Goal: Task Accomplishment & Management: Use online tool/utility

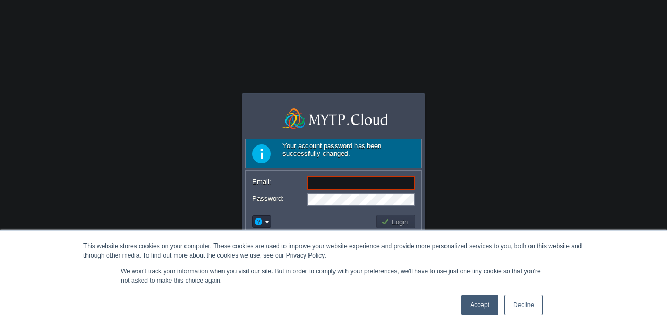
click at [473, 305] on link "Accept" at bounding box center [479, 304] width 37 height 21
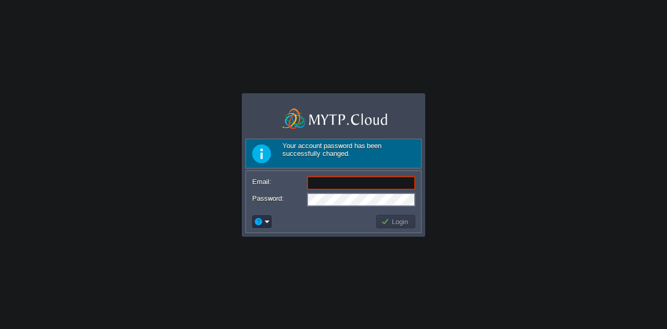
click at [321, 183] on input "Email:" at bounding box center [361, 183] width 108 height 14
type input "[PERSON_NAME][EMAIL_ADDRESS][DOMAIN_NAME]"
click at [399, 220] on button "Login" at bounding box center [396, 221] width 30 height 9
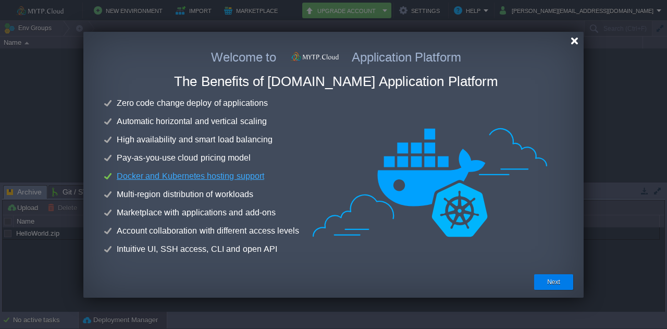
click at [573, 39] on div at bounding box center [574, 41] width 8 height 8
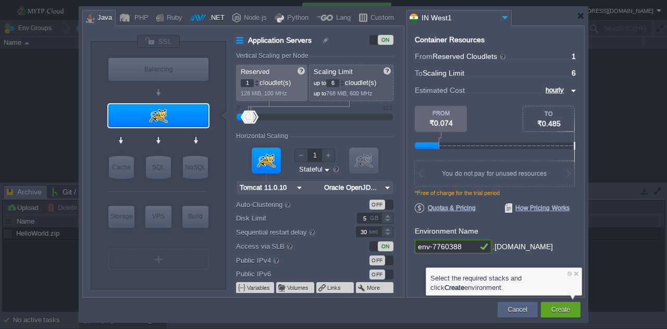
click at [207, 18] on div ".NET" at bounding box center [215, 18] width 19 height 16
type input "Application Servers"
type input ".NET Core 9.0.301"
type input ".NET 9.0.301"
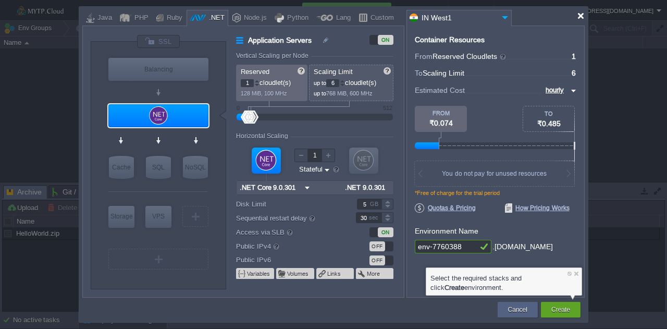
click at [581, 15] on div at bounding box center [581, 16] width 8 height 8
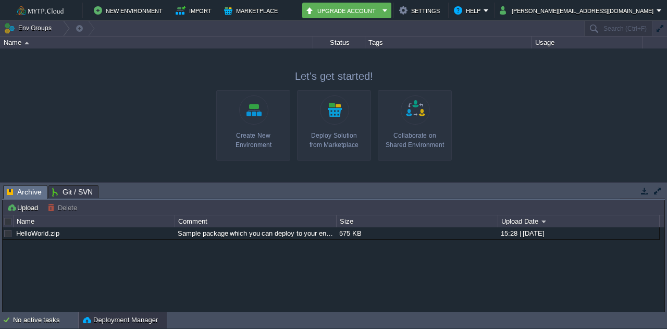
click at [257, 120] on link "Create New Environment" at bounding box center [253, 125] width 74 height 70
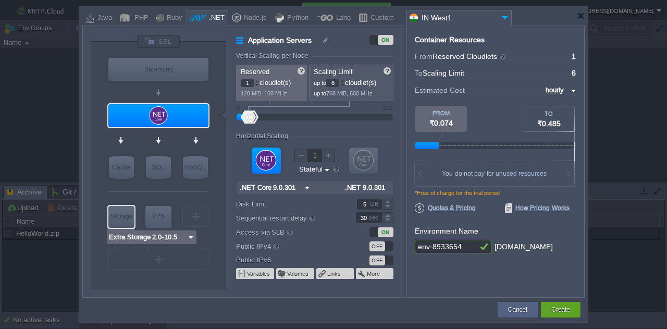
type input "AlmaLinux 9.6"
click at [302, 186] on img at bounding box center [307, 188] width 11 height 14
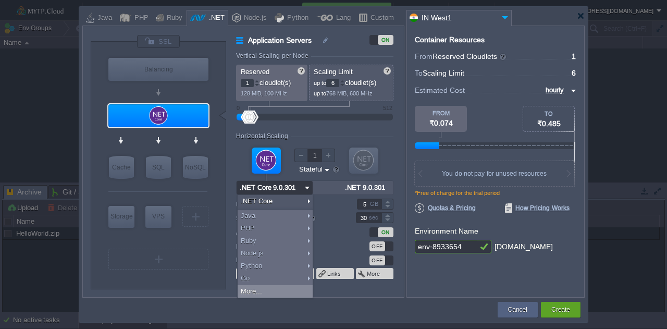
click at [256, 288] on div "More..." at bounding box center [275, 291] width 75 height 13
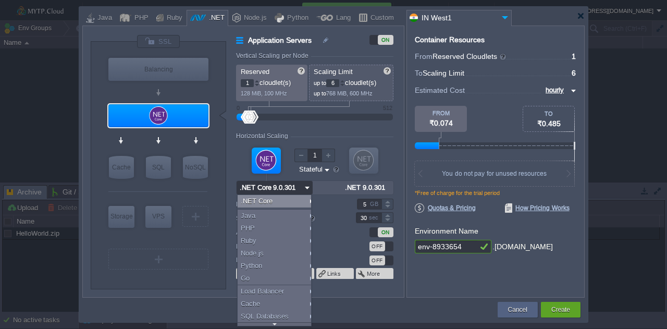
click at [267, 202] on div ".NET Core" at bounding box center [276, 201] width 77 height 13
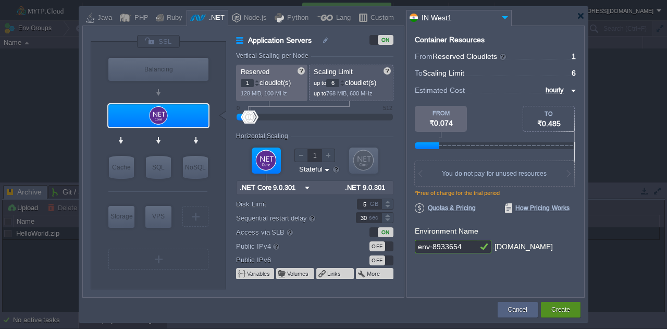
click at [560, 306] on button "Create" at bounding box center [560, 309] width 19 height 10
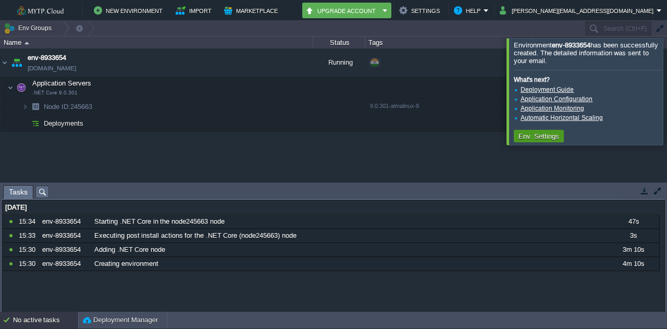
click at [543, 137] on button "Env. Settings" at bounding box center [538, 135] width 47 height 9
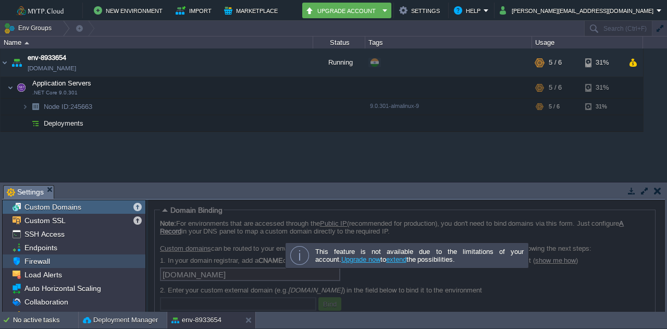
click at [48, 263] on span "Firewall" at bounding box center [36, 260] width 29 height 9
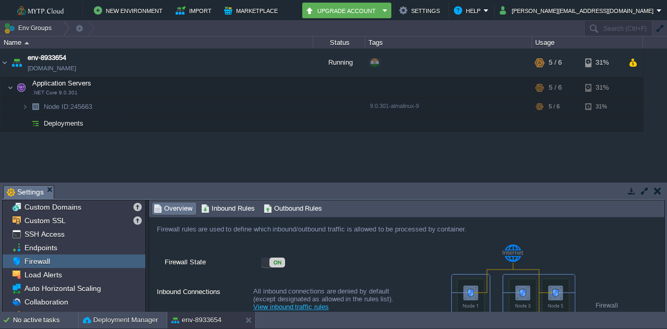
drag, startPoint x: 664, startPoint y: 231, endPoint x: 664, endPoint y: 263, distance: 31.3
click at [664, 263] on div "Domain Binding Note: For environments that are accessed through the Public IP (…" at bounding box center [406, 255] width 516 height 113
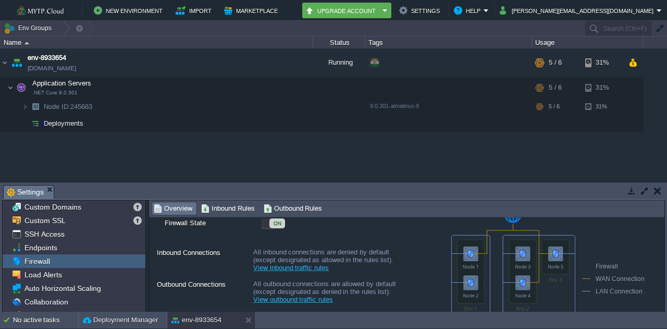
scroll to position [70, 0]
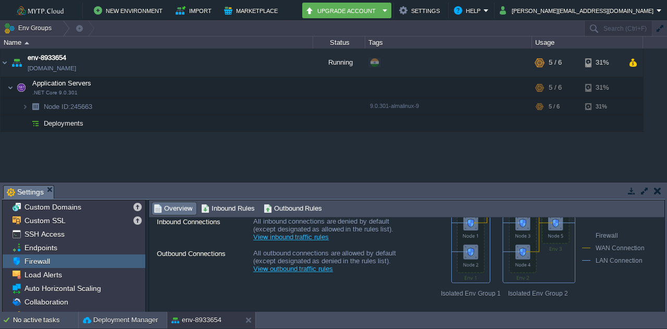
click at [309, 271] on link "View outbound traffic rules" at bounding box center [293, 269] width 80 height 8
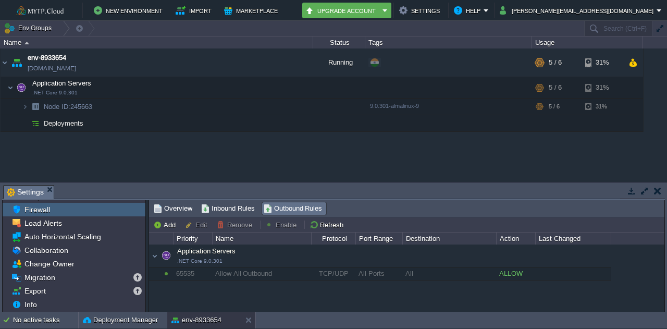
scroll to position [0, 0]
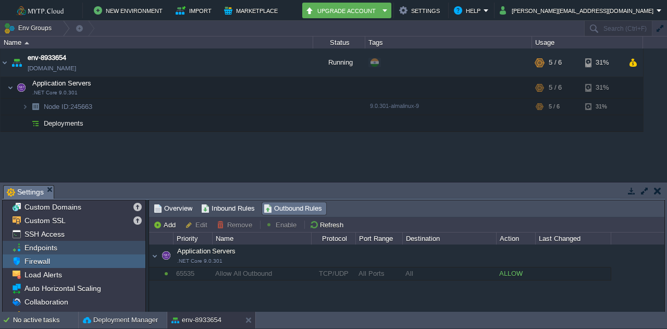
click at [30, 245] on span "Endpoints" at bounding box center [40, 247] width 36 height 9
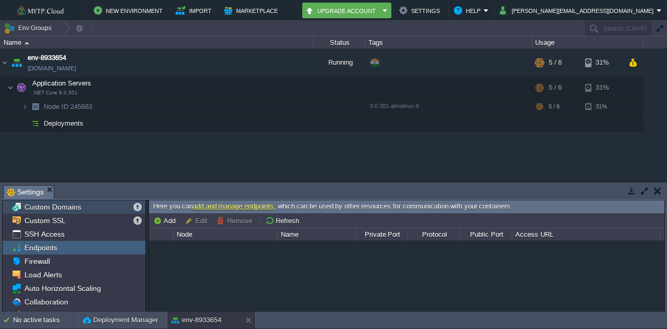
click at [68, 208] on span "Custom Domains" at bounding box center [52, 206] width 60 height 9
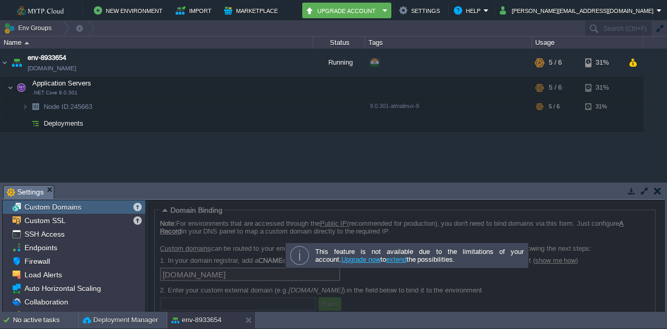
drag, startPoint x: 662, startPoint y: 234, endPoint x: 657, endPoint y: 271, distance: 37.9
click at [659, 273] on div at bounding box center [406, 255] width 516 height 113
click at [502, 285] on div at bounding box center [406, 255] width 516 height 113
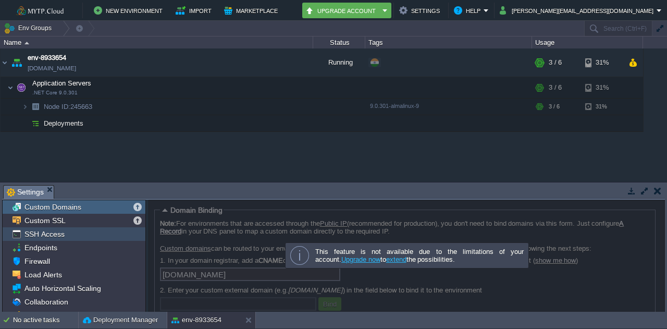
click at [45, 234] on span "SSH Access" at bounding box center [44, 233] width 44 height 9
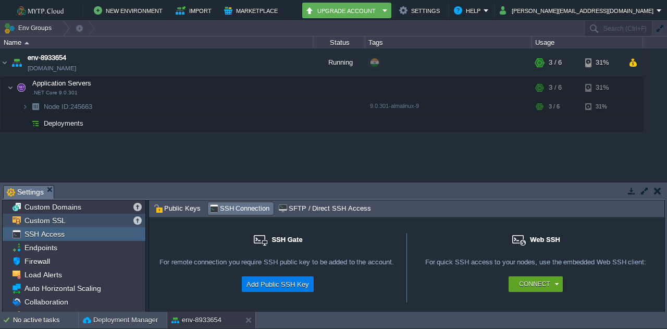
click at [49, 223] on span "Custom SSL" at bounding box center [44, 220] width 45 height 9
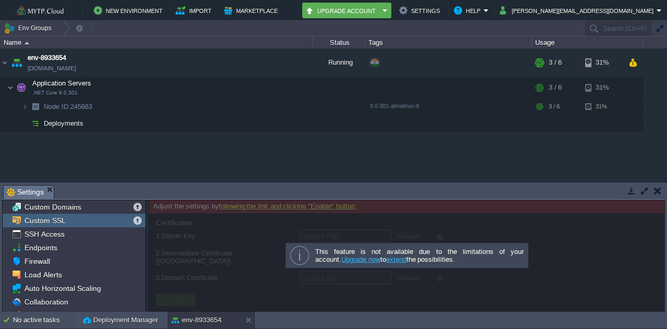
scroll to position [52, 0]
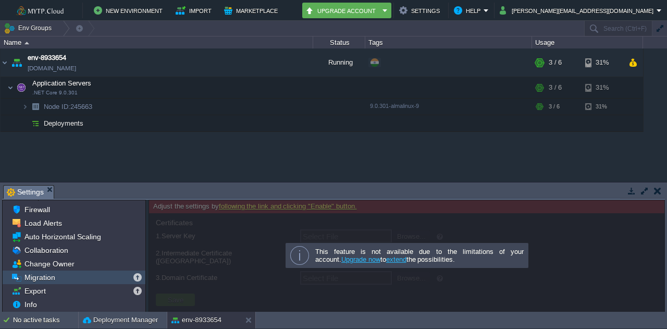
click at [39, 277] on span "Migration" at bounding box center [39, 276] width 34 height 9
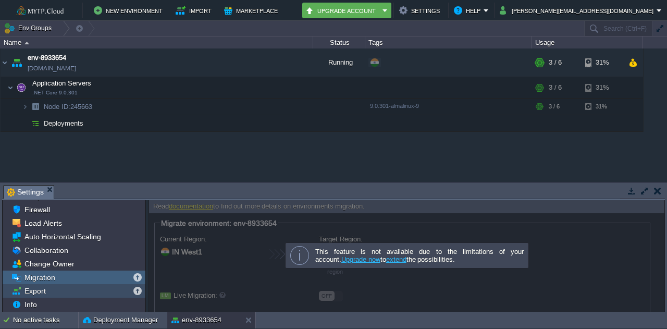
click at [41, 286] on span "Export" at bounding box center [34, 290] width 25 height 9
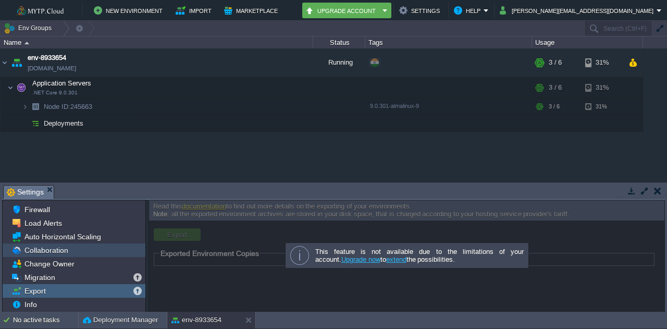
click at [40, 252] on span "Collaboration" at bounding box center [45, 249] width 47 height 9
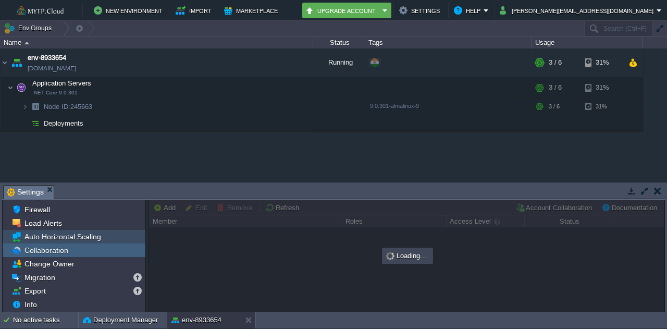
click at [66, 240] on span "Auto Horizontal Scaling" at bounding box center [62, 236] width 80 height 9
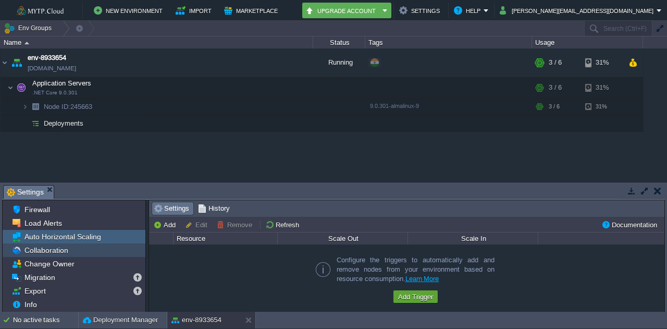
click at [47, 253] on span "Collaboration" at bounding box center [45, 249] width 47 height 9
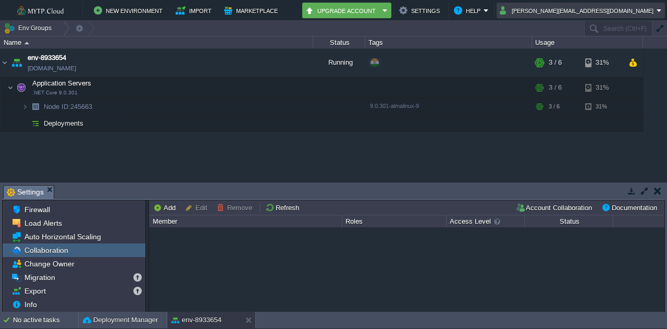
click at [657, 8] on em "[PERSON_NAME][EMAIL_ADDRESS][DOMAIN_NAME]" at bounding box center [580, 10] width 162 height 13
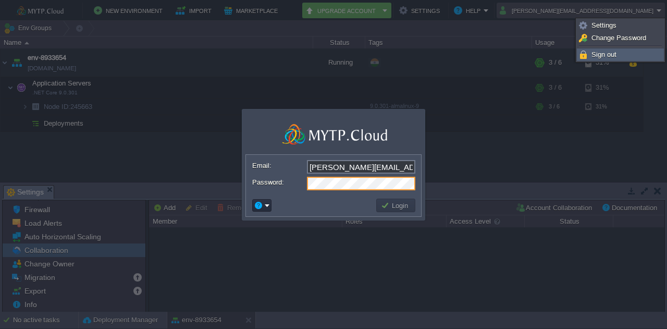
click at [607, 53] on span "Sign out" at bounding box center [603, 55] width 25 height 8
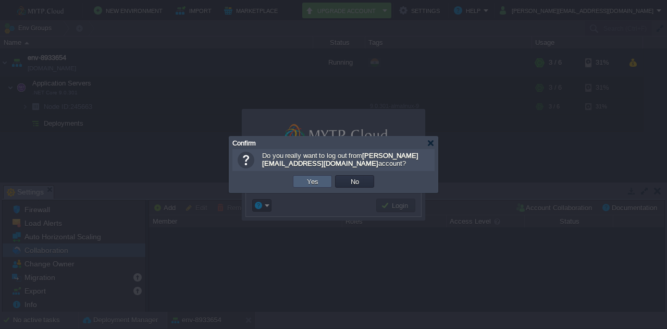
click at [304, 185] on button "Yes" at bounding box center [313, 181] width 18 height 9
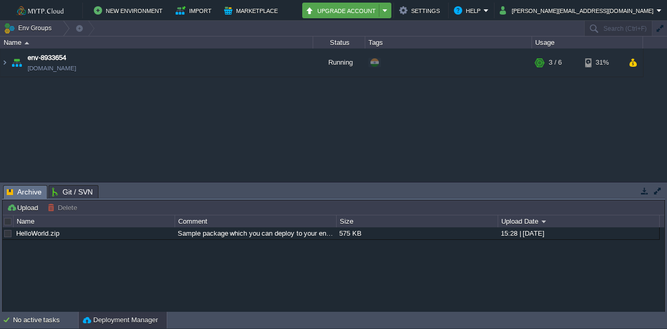
click at [388, 9] on em "Upgrade Account" at bounding box center [346, 10] width 83 height 13
click at [443, 8] on button "Settings" at bounding box center [421, 10] width 44 height 13
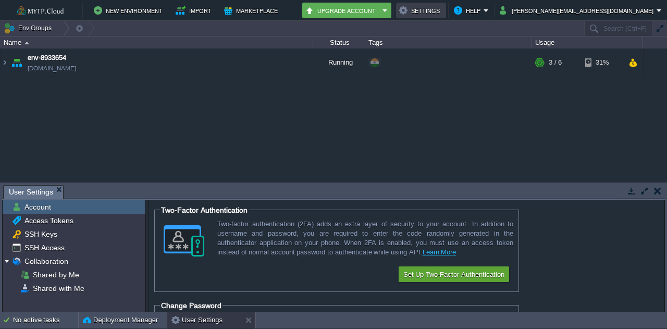
click at [443, 8] on button "Settings" at bounding box center [421, 10] width 44 height 13
click at [3, 65] on img at bounding box center [5, 62] width 8 height 28
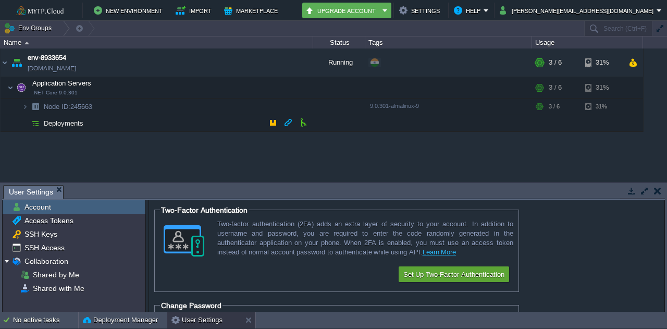
click at [69, 123] on span "Deployments" at bounding box center [64, 123] width 42 height 9
click at [273, 118] on button "button" at bounding box center [272, 122] width 9 height 9
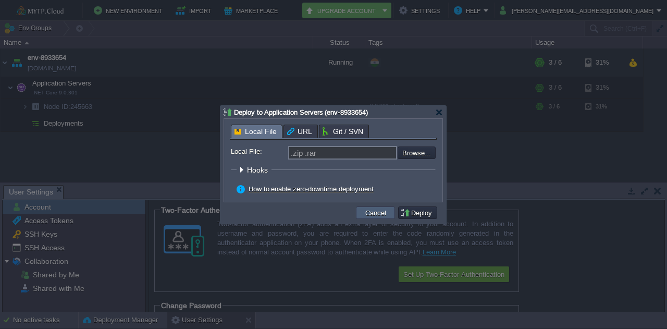
click at [382, 209] on button "Cancel" at bounding box center [375, 212] width 27 height 9
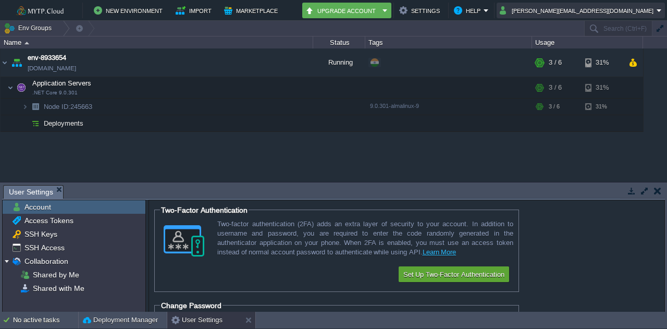
click at [655, 8] on button "[PERSON_NAME][EMAIL_ADDRESS][DOMAIN_NAME]" at bounding box center [577, 10] width 157 height 13
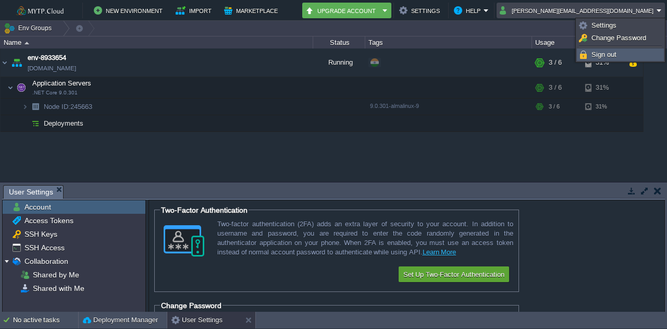
click at [602, 53] on span "Sign out" at bounding box center [603, 55] width 25 height 8
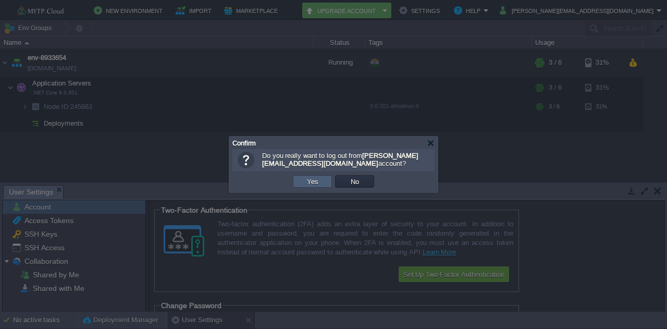
click at [323, 180] on td "Yes" at bounding box center [312, 181] width 39 height 13
